Goal: Transaction & Acquisition: Purchase product/service

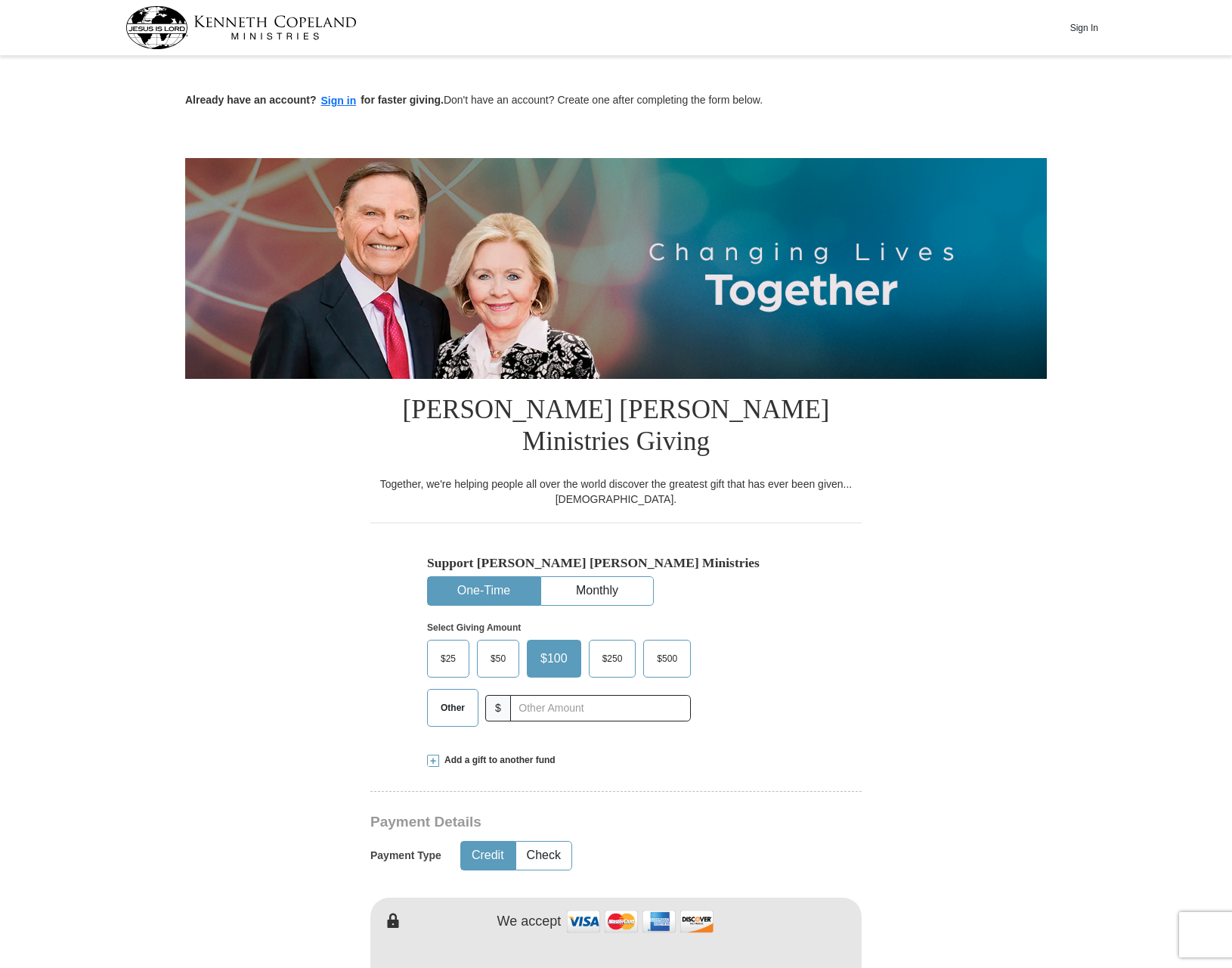
click at [460, 696] on span "Other" at bounding box center [453, 708] width 39 height 23
click at [0, 0] on input "Other" at bounding box center [0, 0] width 0 height 0
click at [537, 695] on input "text" at bounding box center [600, 708] width 168 height 26
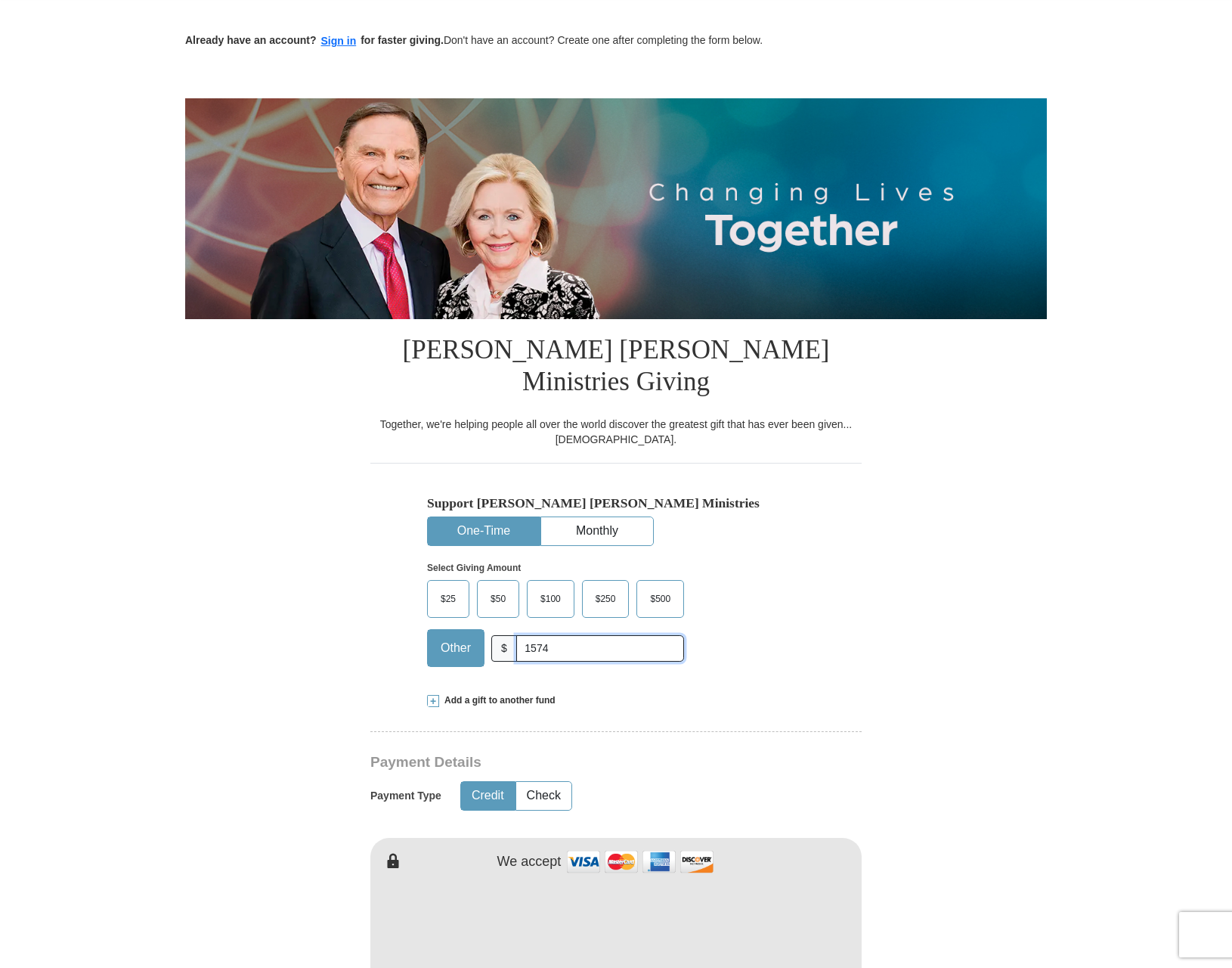
scroll to position [151, 0]
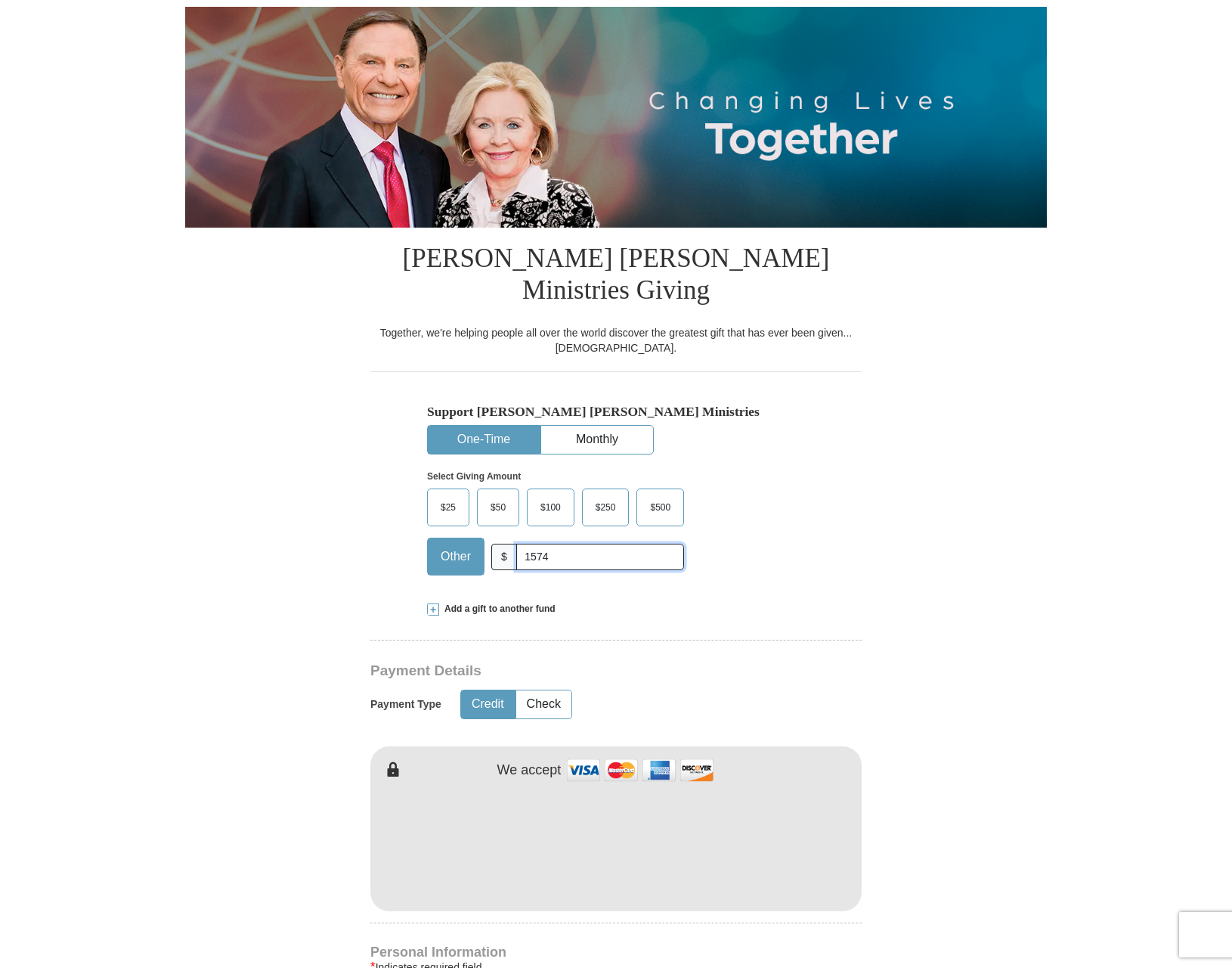
type input "1574"
type input "Roman"
type input "Franklin"
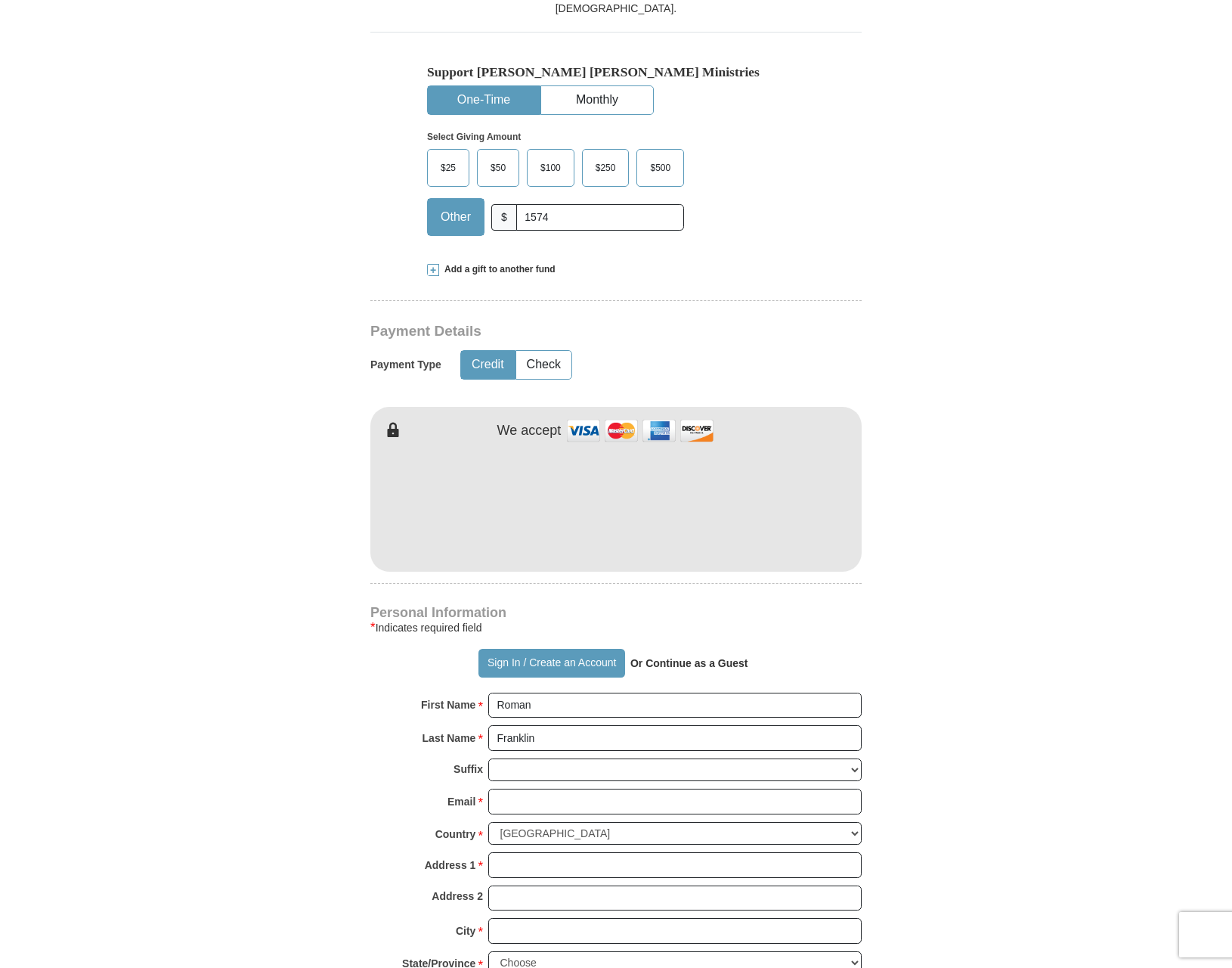
scroll to position [529, 0]
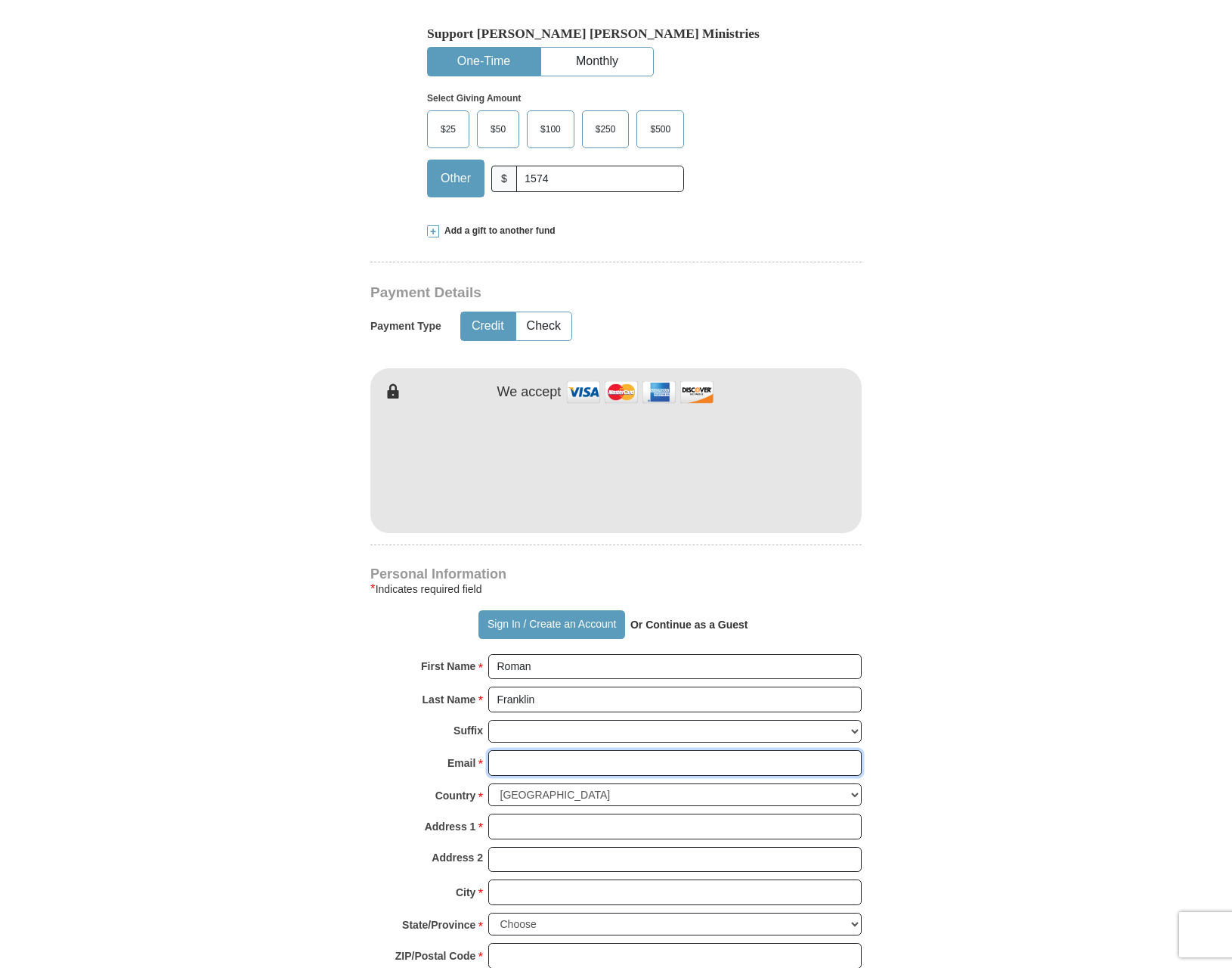
click at [637, 750] on input "Email *" at bounding box center [675, 763] width 373 height 26
type input "[EMAIL_ADDRESS][DOMAIN_NAME]"
type input "[STREET_ADDRESS]"
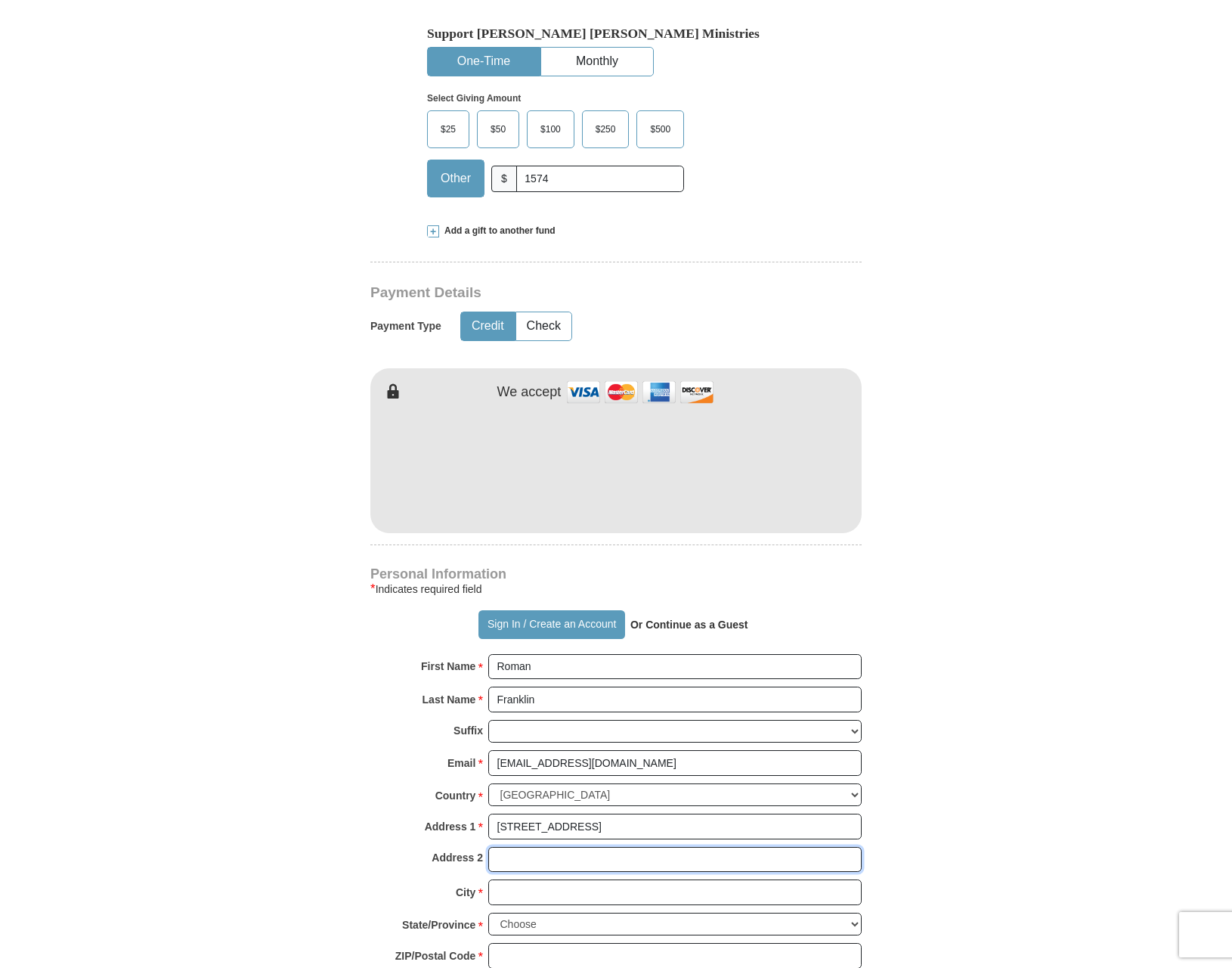
type input "APT 4E"
type input "[GEOGRAPHIC_DATA]"
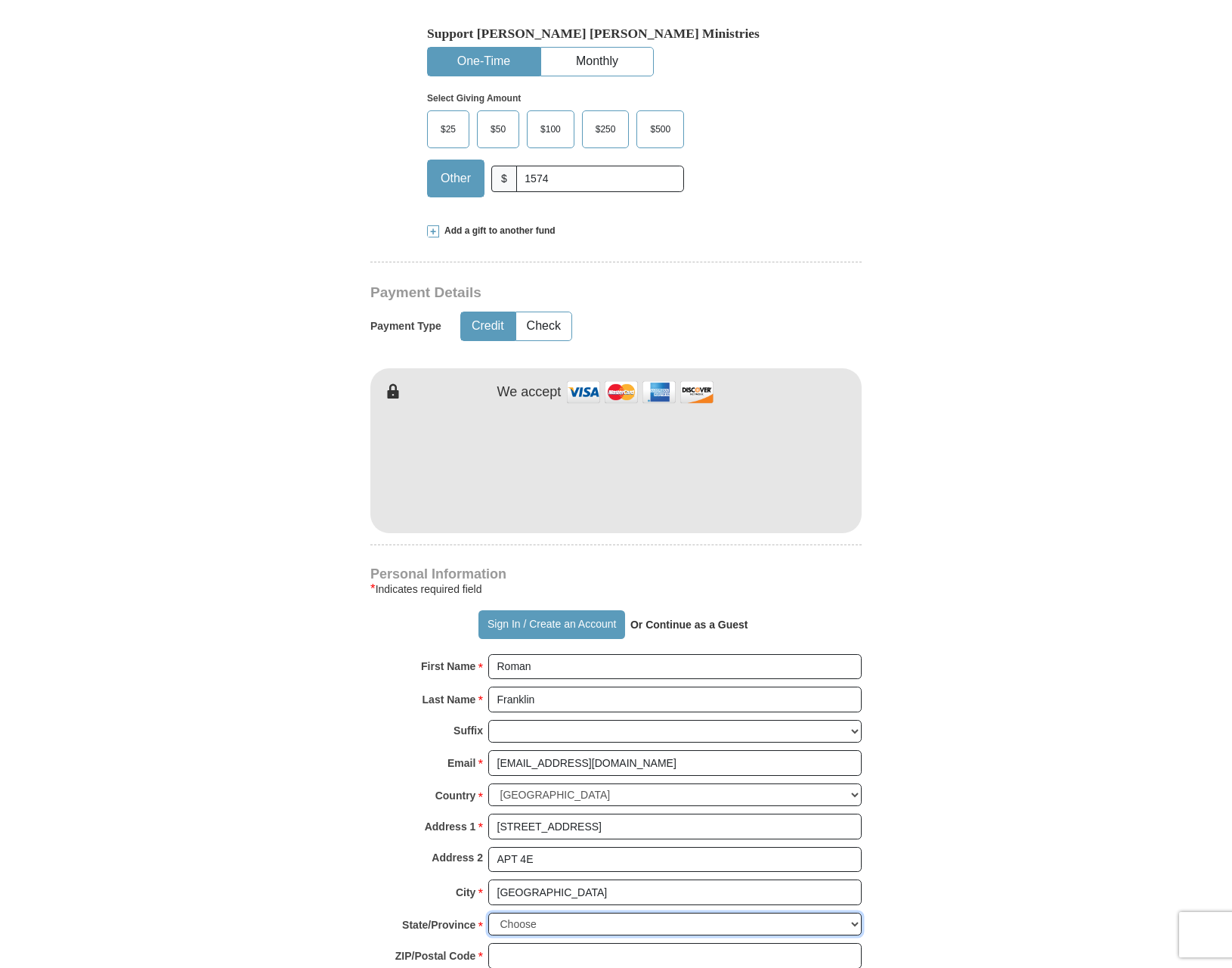
select select "NY"
type input "10456"
type input "7189386215"
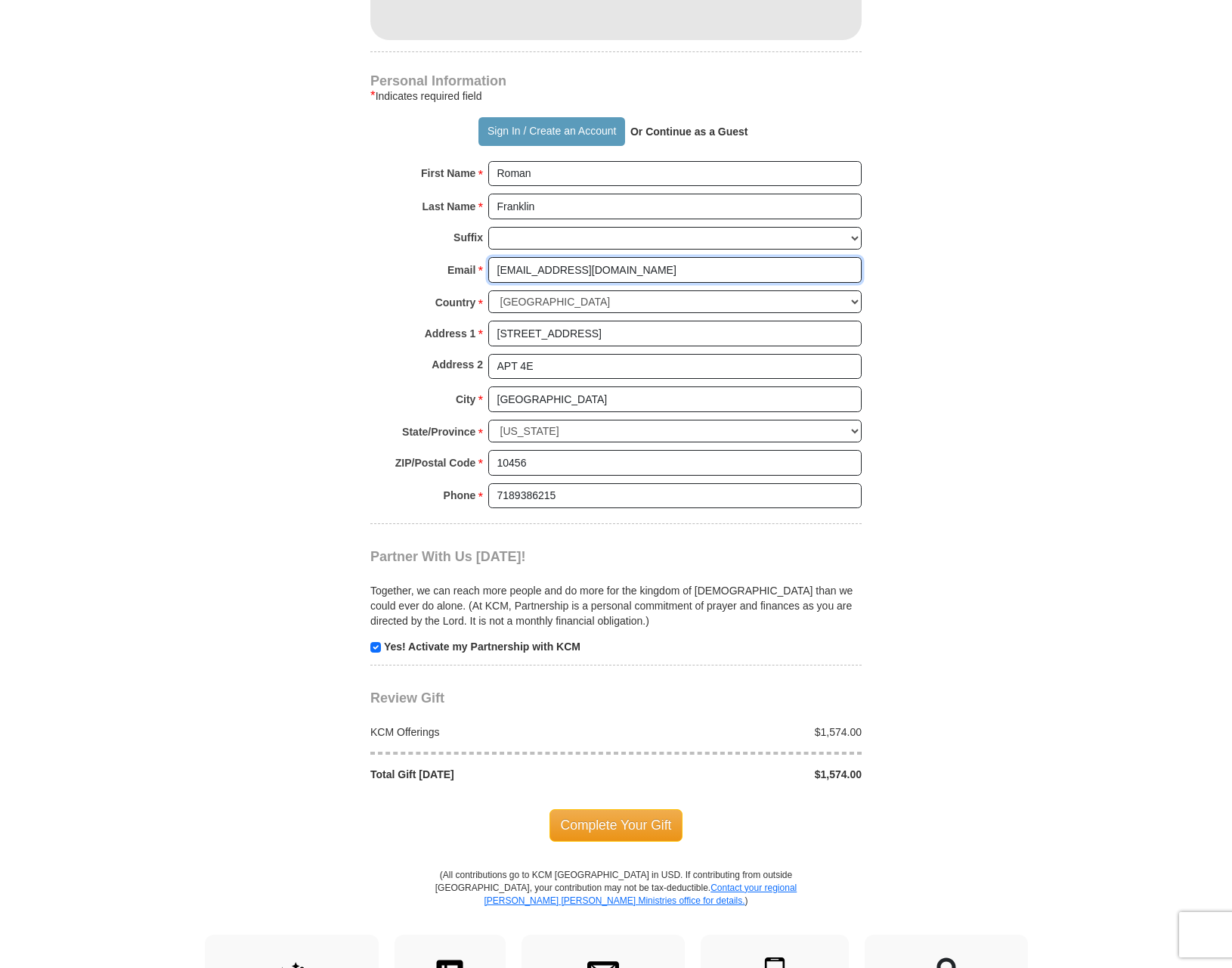
scroll to position [1059, 0]
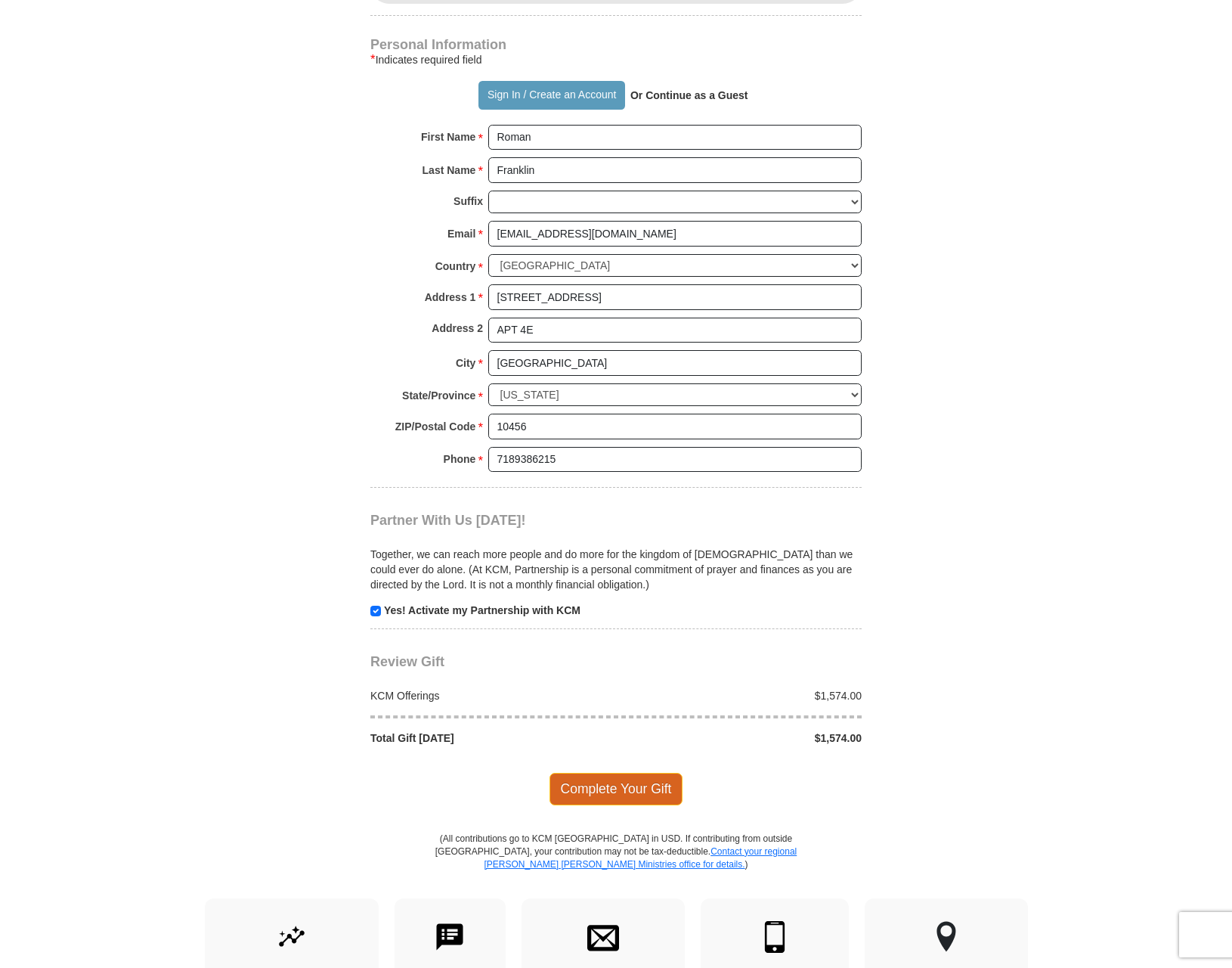
click at [643, 772] on span "Complete Your Gift" at bounding box center [616, 788] width 134 height 32
